Goal: Navigation & Orientation: Find specific page/section

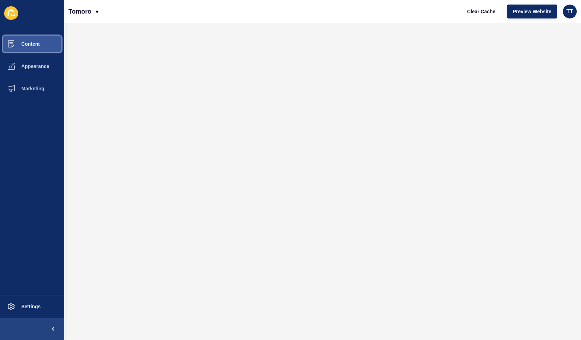
click at [35, 44] on span "Content" at bounding box center [19, 44] width 41 height 6
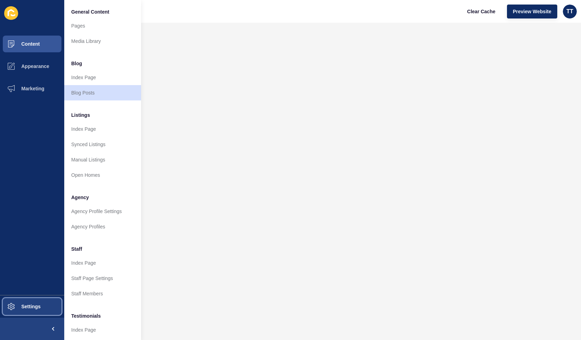
click at [11, 304] on span "Settings" at bounding box center [20, 307] width 42 height 6
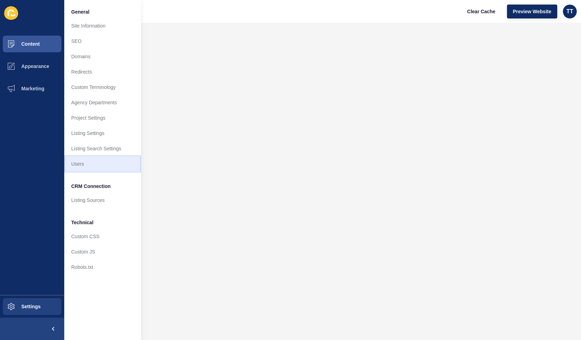
click at [89, 161] on link "Users" at bounding box center [102, 163] width 77 height 15
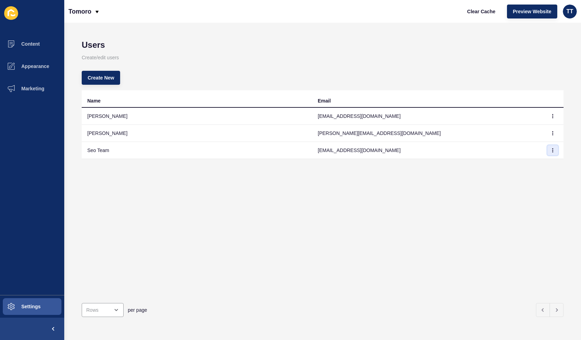
click at [549, 150] on button "button" at bounding box center [552, 151] width 10 height 10
click at [516, 168] on link "Edit" at bounding box center [528, 164] width 49 height 15
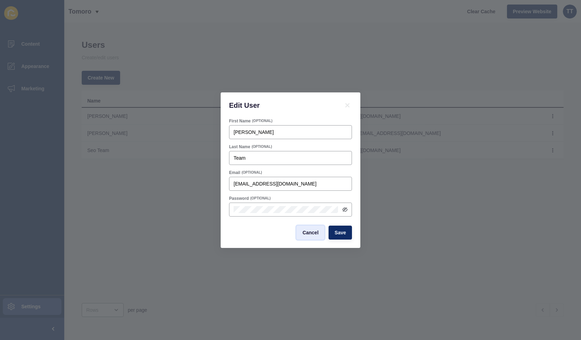
click at [306, 236] on span "Cancel" at bounding box center [310, 232] width 16 height 7
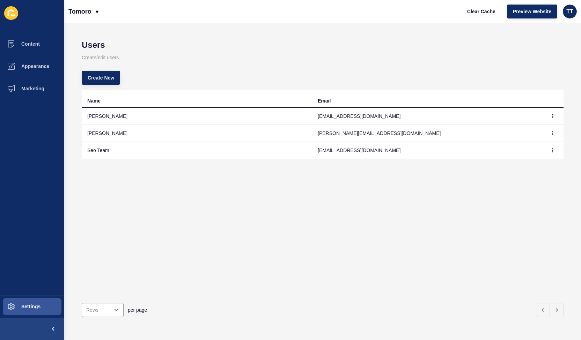
click at [351, 148] on td "[EMAIL_ADDRESS][DOMAIN_NAME]" at bounding box center [427, 150] width 230 height 17
click at [97, 150] on td "Seo Team" at bounding box center [197, 150] width 230 height 17
click at [547, 153] on button "button" at bounding box center [552, 151] width 10 height 10
click at [518, 169] on link "Edit" at bounding box center [528, 164] width 49 height 15
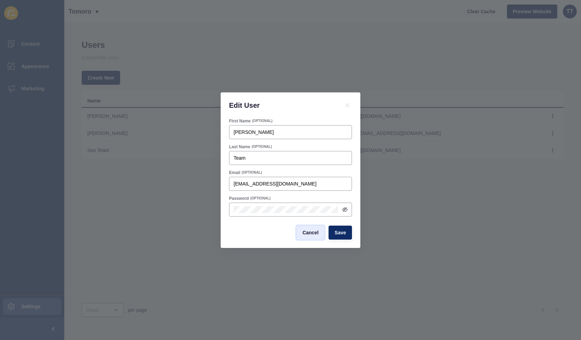
click at [306, 229] on button "Cancel" at bounding box center [310, 233] width 28 height 14
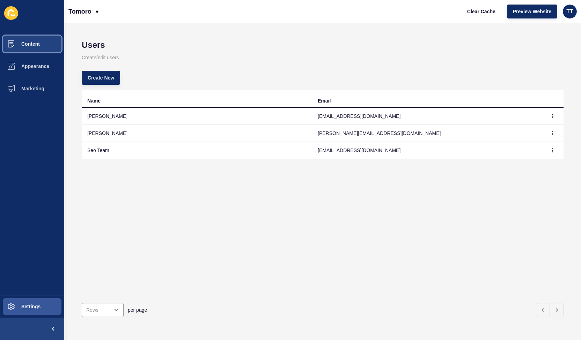
click at [22, 49] on button "Content" at bounding box center [32, 44] width 64 height 22
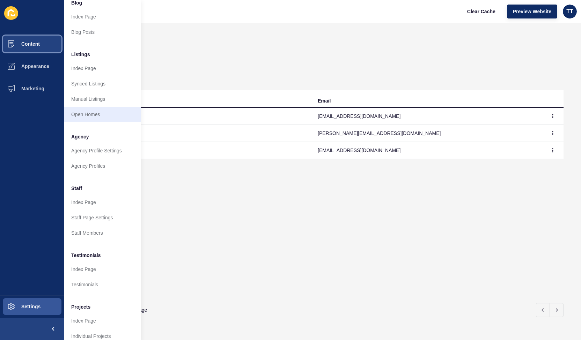
scroll to position [74, 0]
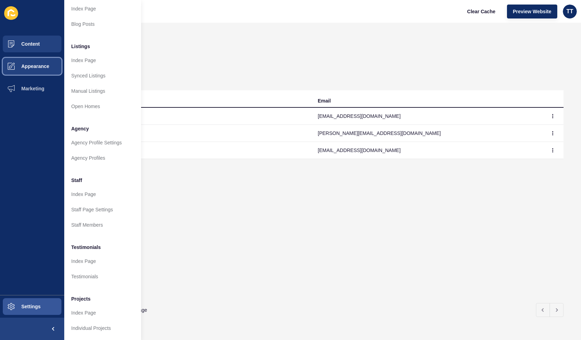
click at [37, 62] on button "Appearance" at bounding box center [32, 66] width 64 height 22
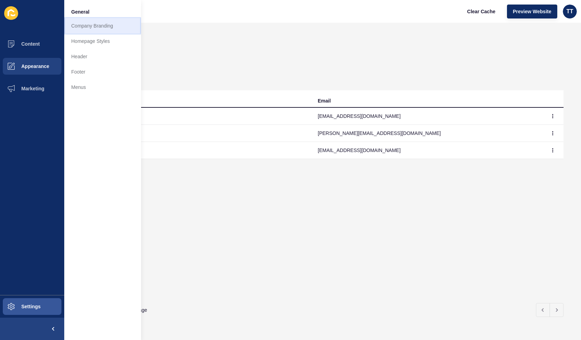
click at [99, 24] on link "Company Branding" at bounding box center [102, 25] width 77 height 15
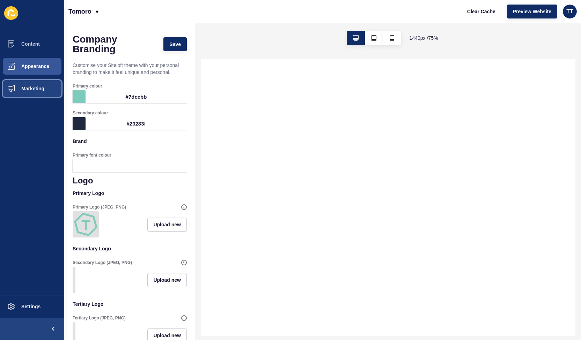
click at [26, 90] on span "Marketing" at bounding box center [21, 89] width 45 height 6
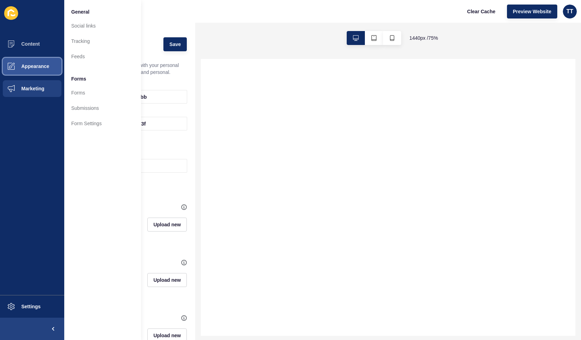
click at [27, 62] on button "Appearance" at bounding box center [32, 66] width 64 height 22
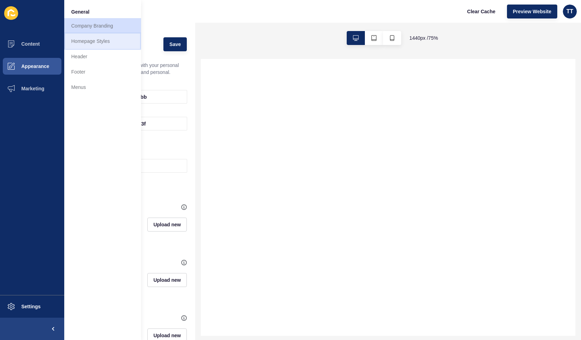
click at [84, 41] on link "Homepage Styles" at bounding box center [102, 41] width 77 height 15
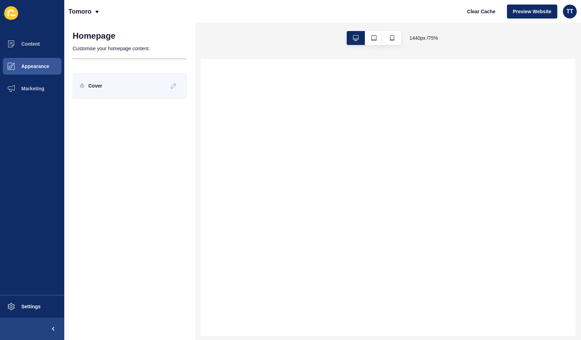
click at [103, 90] on div "Cover" at bounding box center [130, 86] width 114 height 26
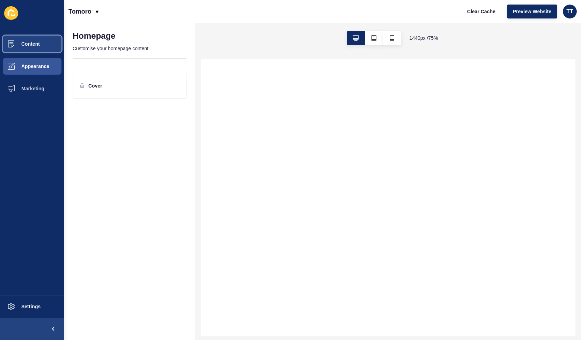
click at [30, 42] on span "Content" at bounding box center [19, 44] width 41 height 6
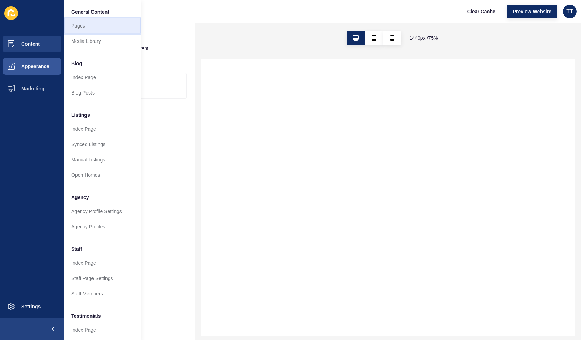
click at [78, 28] on link "Pages" at bounding box center [102, 25] width 77 height 15
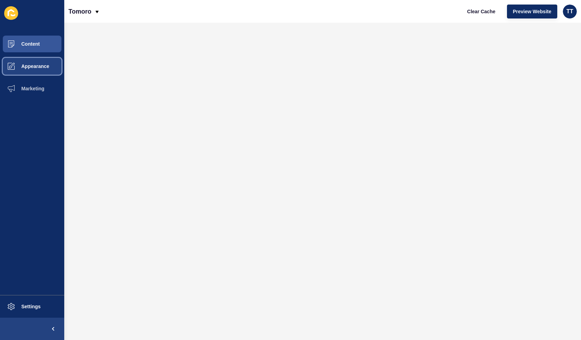
click at [29, 64] on span "Appearance" at bounding box center [24, 67] width 50 height 6
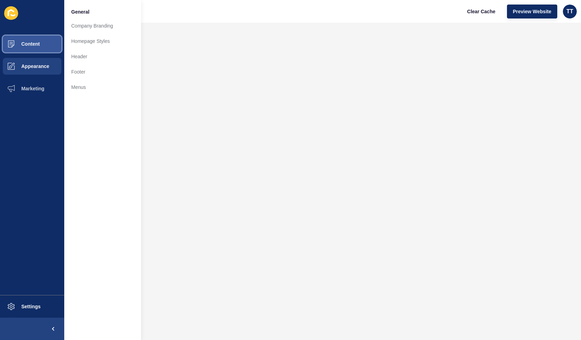
click at [33, 43] on span "Content" at bounding box center [19, 44] width 41 height 6
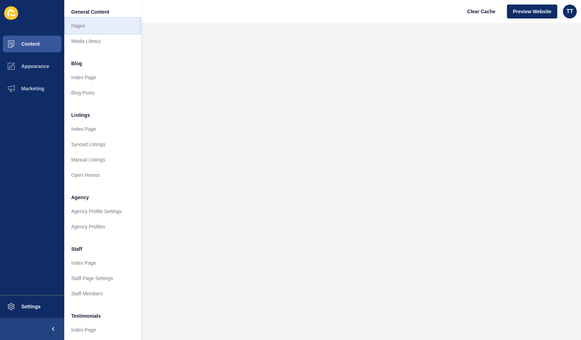
click at [75, 22] on link "Pages" at bounding box center [102, 25] width 77 height 15
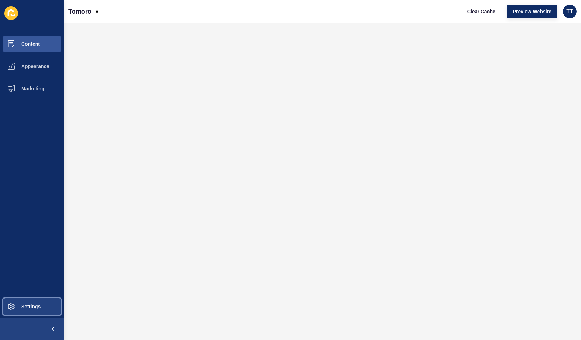
click at [14, 306] on span "Settings" at bounding box center [20, 307] width 42 height 6
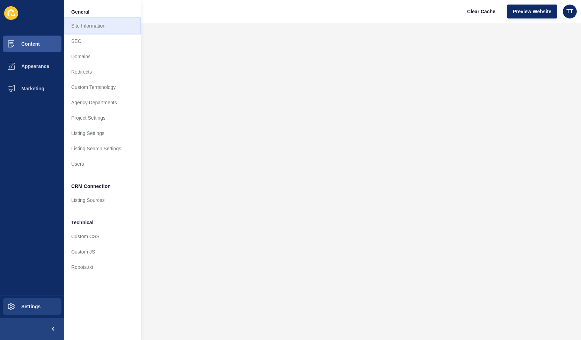
click at [82, 30] on link "Site Information" at bounding box center [102, 25] width 77 height 15
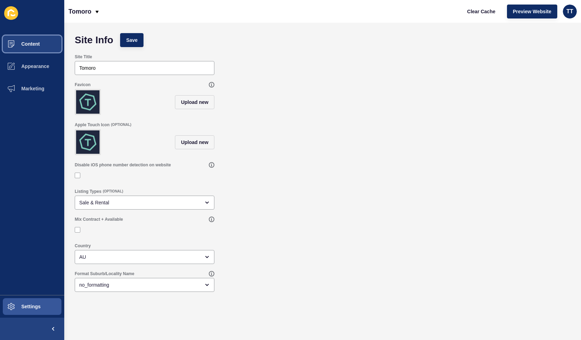
click at [35, 42] on span "Content" at bounding box center [19, 44] width 41 height 6
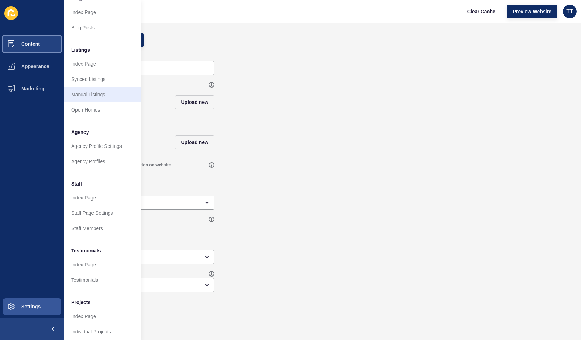
scroll to position [74, 0]
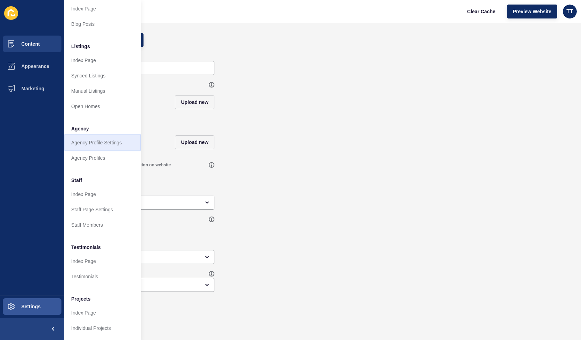
click at [89, 138] on link "Agency Profile Settings" at bounding box center [102, 142] width 77 height 15
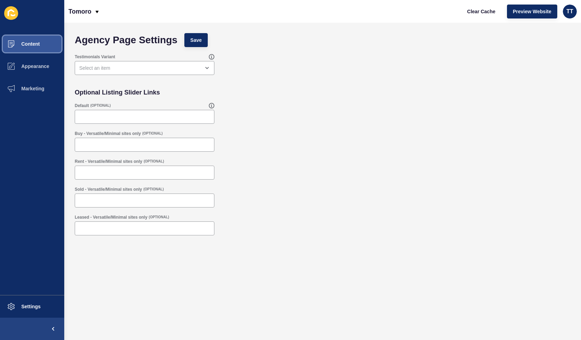
click at [30, 45] on span "Content" at bounding box center [19, 44] width 41 height 6
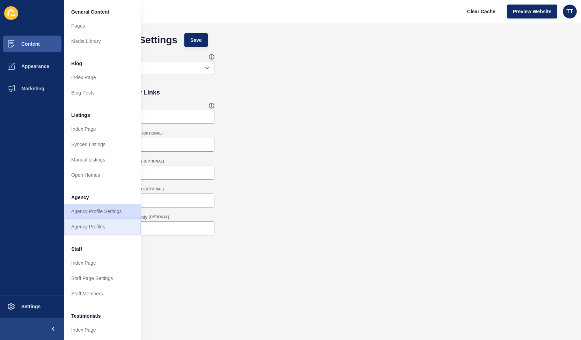
click at [83, 225] on link "Agency Profiles" at bounding box center [102, 226] width 77 height 15
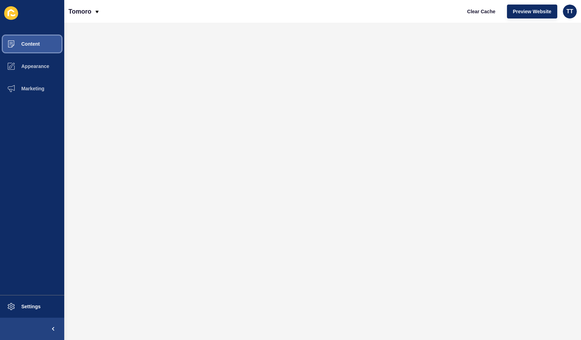
click at [29, 44] on span "Content" at bounding box center [19, 44] width 41 height 6
click at [45, 69] on span "Appearance" at bounding box center [24, 67] width 50 height 6
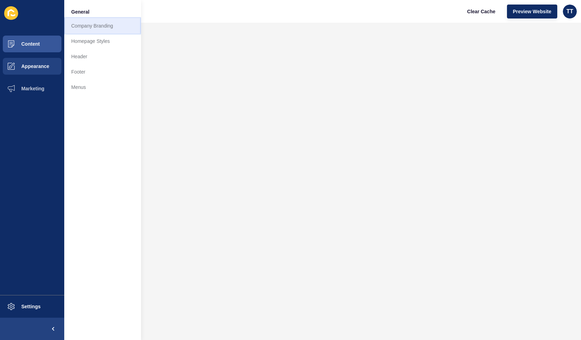
click at [107, 24] on link "Company Branding" at bounding box center [102, 25] width 77 height 15
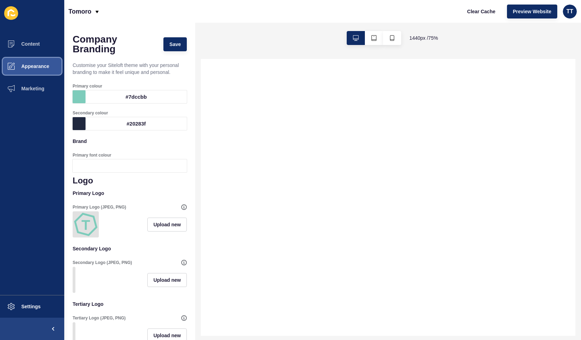
click at [30, 64] on span "Appearance" at bounding box center [24, 67] width 50 height 6
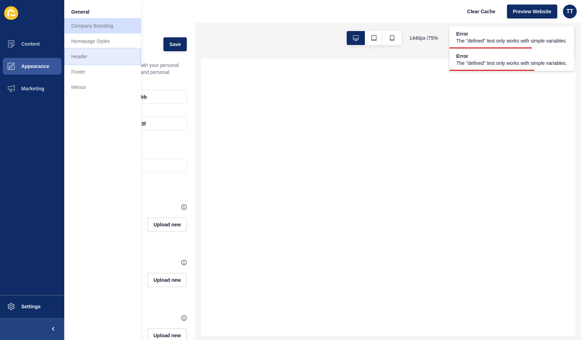
click at [76, 58] on link "Header" at bounding box center [102, 56] width 77 height 15
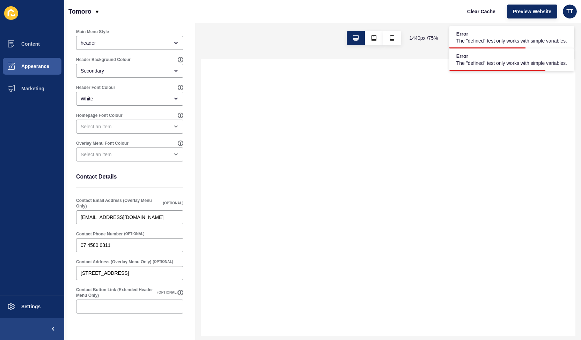
scroll to position [71, 0]
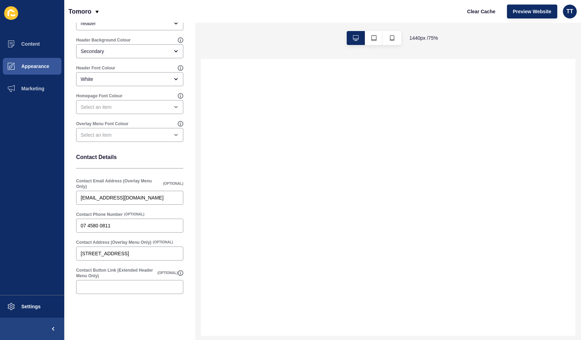
type input "[STREET_ADDRESS]"
click at [39, 76] on button "Appearance" at bounding box center [32, 66] width 64 height 22
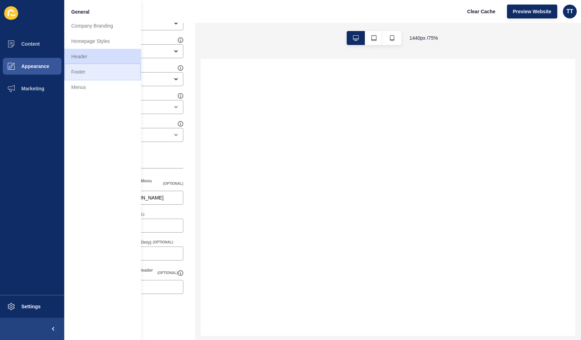
click at [84, 68] on link "Footer" at bounding box center [102, 71] width 77 height 15
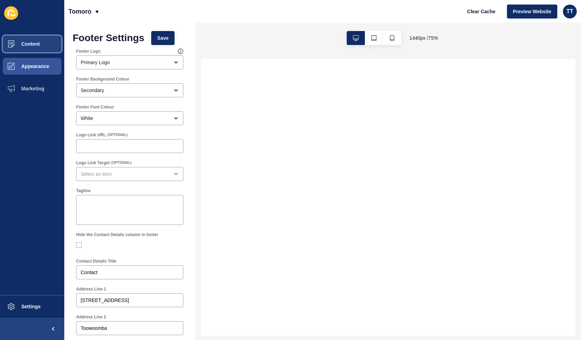
click at [34, 42] on span "Content" at bounding box center [19, 44] width 41 height 6
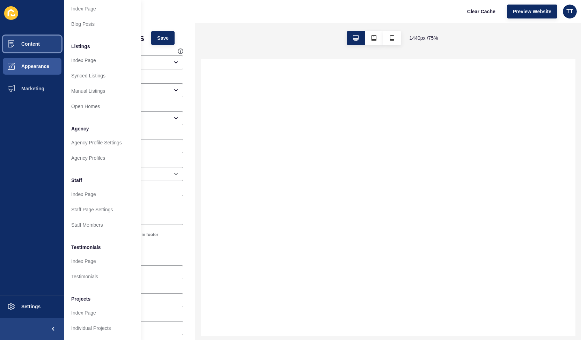
scroll to position [74, 0]
click at [87, 305] on link "Index Page" at bounding box center [102, 312] width 77 height 15
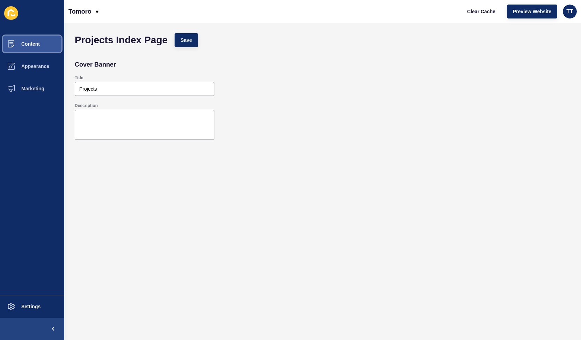
click at [45, 41] on button "Content" at bounding box center [32, 44] width 64 height 22
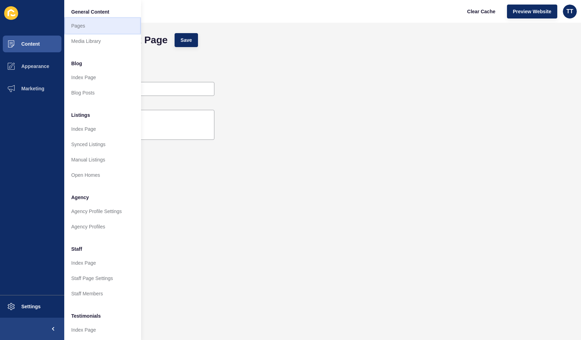
click at [76, 21] on link "Pages" at bounding box center [102, 25] width 77 height 15
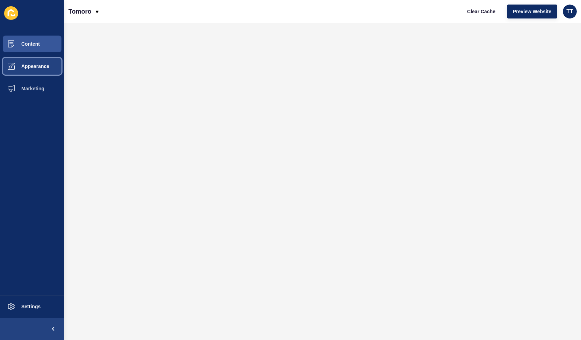
click at [38, 67] on span "Appearance" at bounding box center [24, 67] width 50 height 6
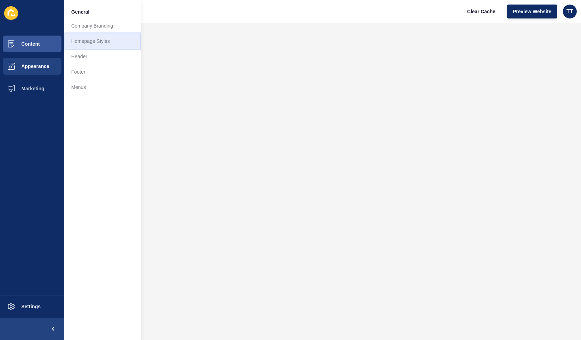
click at [96, 46] on link "Homepage Styles" at bounding box center [102, 41] width 77 height 15
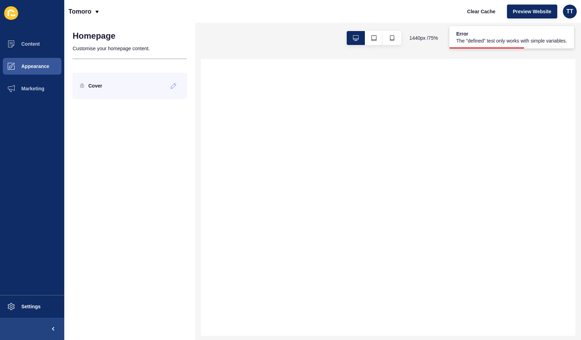
click at [104, 84] on div "Cover" at bounding box center [130, 86] width 114 height 26
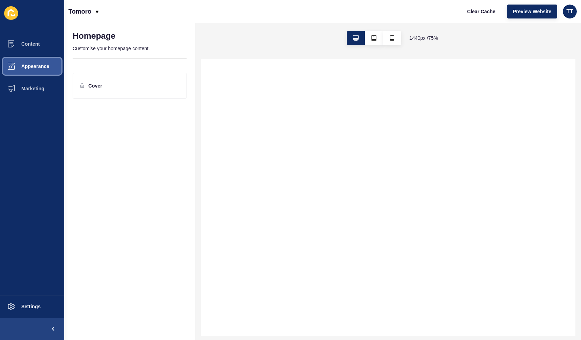
click at [20, 62] on span at bounding box center [11, 66] width 22 height 22
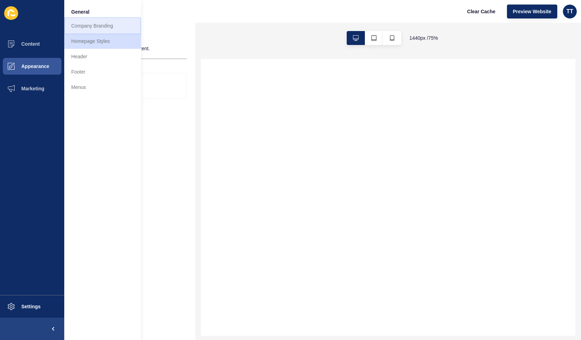
click at [89, 28] on link "Company Branding" at bounding box center [102, 25] width 77 height 15
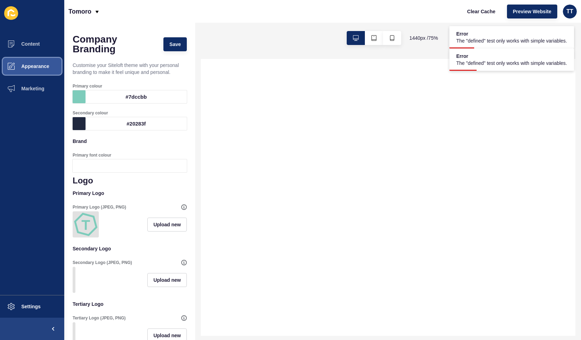
click at [39, 73] on button "Appearance" at bounding box center [32, 66] width 64 height 22
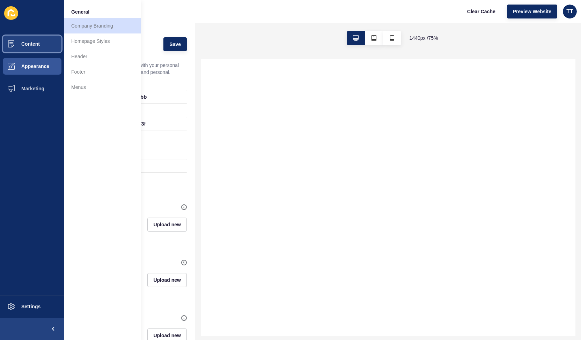
click at [35, 42] on span "Content" at bounding box center [19, 44] width 41 height 6
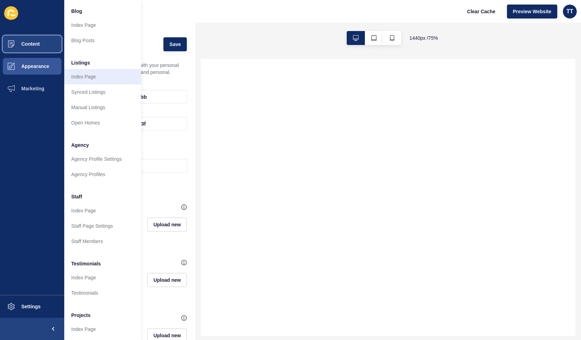
scroll to position [74, 0]
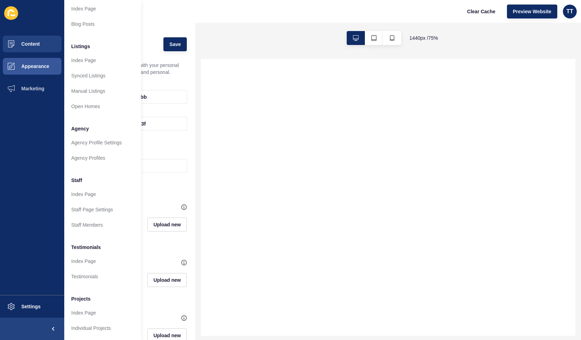
click at [257, 22] on div "Tomoro Clear Cache Preview Website TT" at bounding box center [322, 11] width 517 height 23
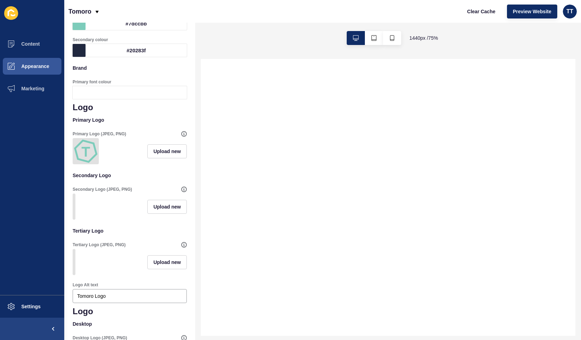
scroll to position [0, 0]
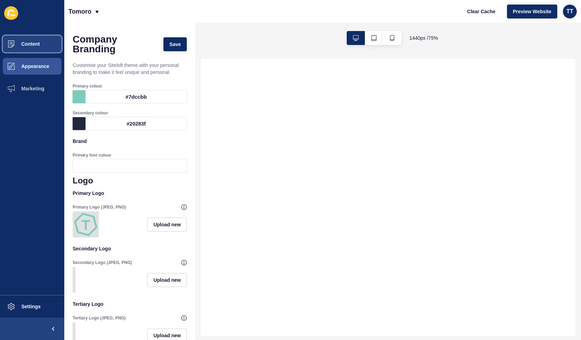
click at [28, 51] on button "Content" at bounding box center [32, 44] width 64 height 22
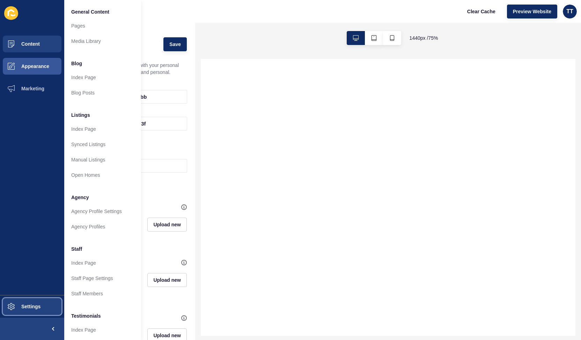
click at [16, 304] on span "Settings" at bounding box center [20, 307] width 42 height 6
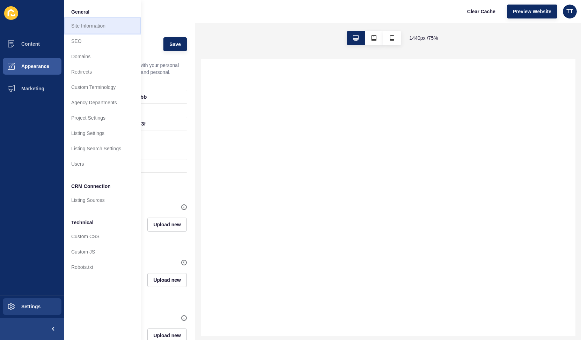
click at [75, 29] on link "Site Information" at bounding box center [102, 25] width 77 height 15
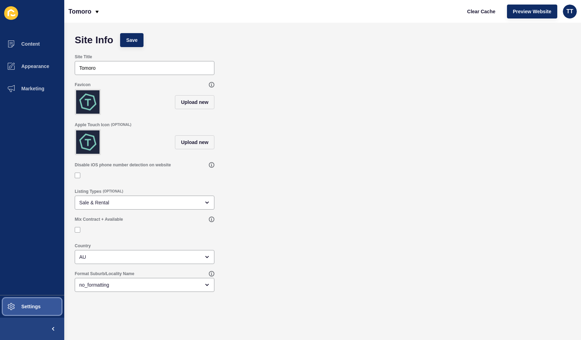
click at [22, 306] on span "Settings" at bounding box center [20, 307] width 42 height 6
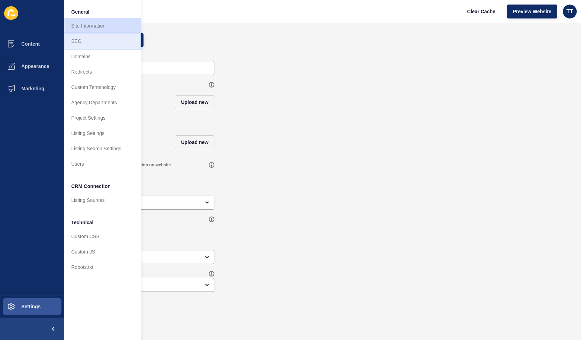
click at [80, 40] on link "SEO" at bounding box center [102, 41] width 77 height 15
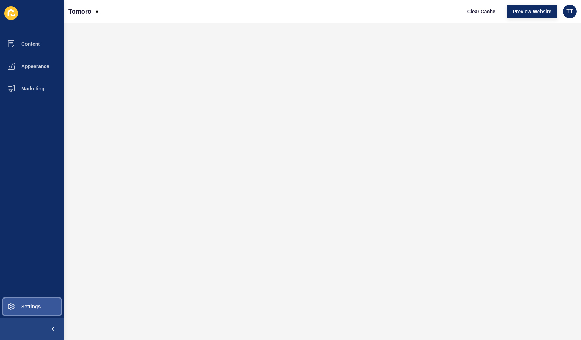
click at [31, 308] on span "Settings" at bounding box center [20, 307] width 42 height 6
click at [36, 43] on span "Content" at bounding box center [19, 44] width 41 height 6
click at [34, 45] on span "Content" at bounding box center [19, 44] width 41 height 6
click at [27, 40] on button "Content" at bounding box center [32, 44] width 64 height 22
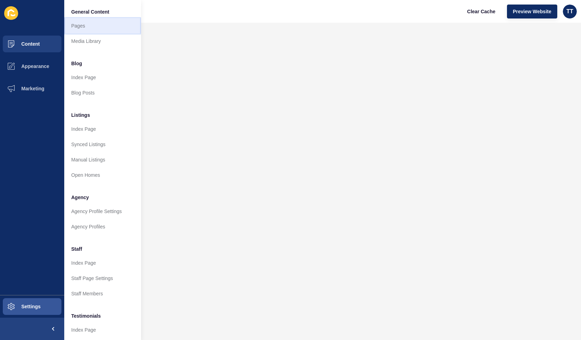
click at [84, 24] on link "Pages" at bounding box center [102, 25] width 77 height 15
